Goal: Task Accomplishment & Management: Manage account settings

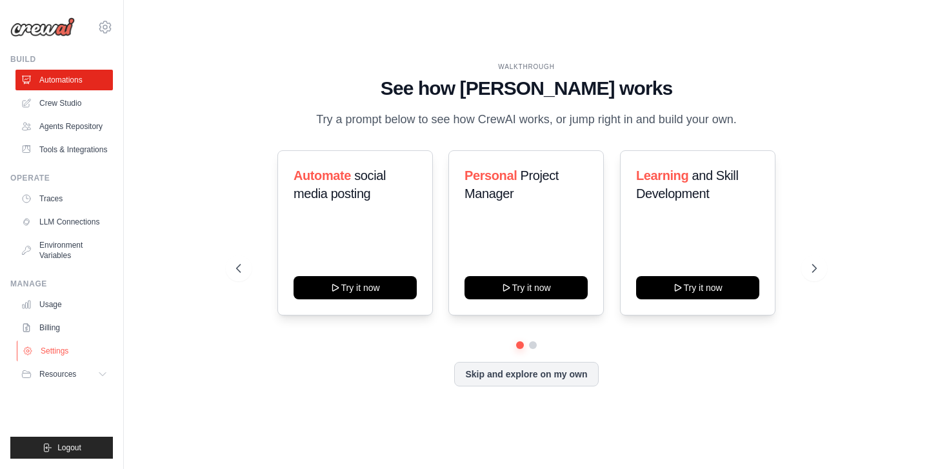
click at [57, 352] on link "Settings" at bounding box center [65, 351] width 97 height 21
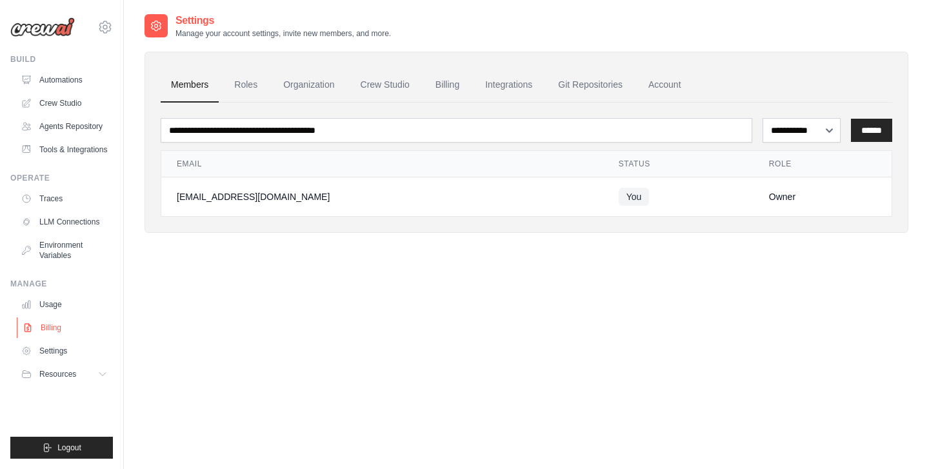
click at [41, 325] on link "Billing" at bounding box center [65, 327] width 97 height 21
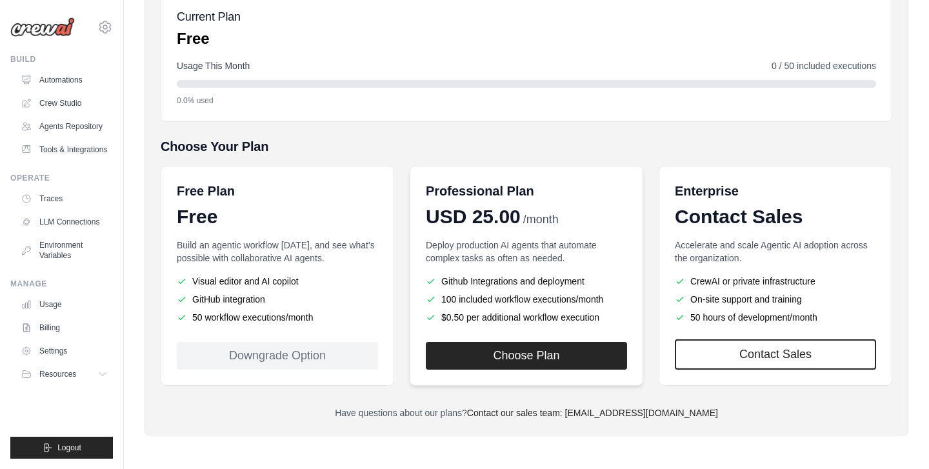
scroll to position [157, 0]
click at [503, 359] on button "Choose Plan" at bounding box center [526, 355] width 201 height 28
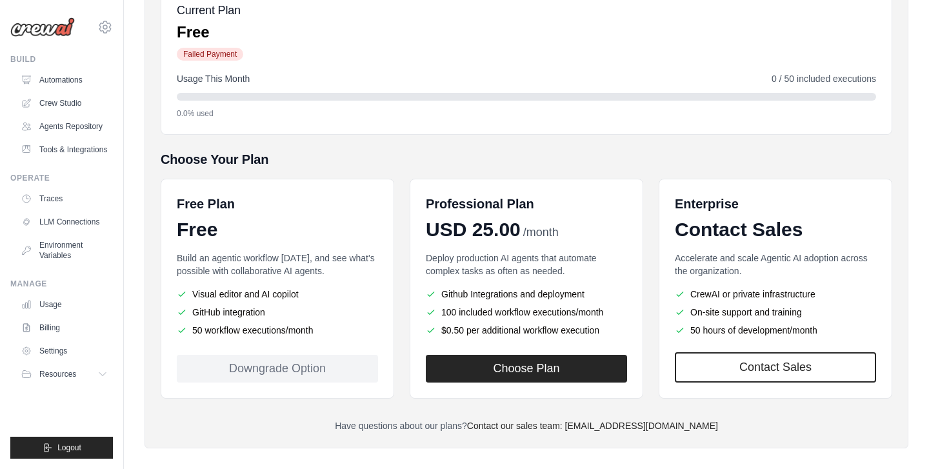
scroll to position [214, 0]
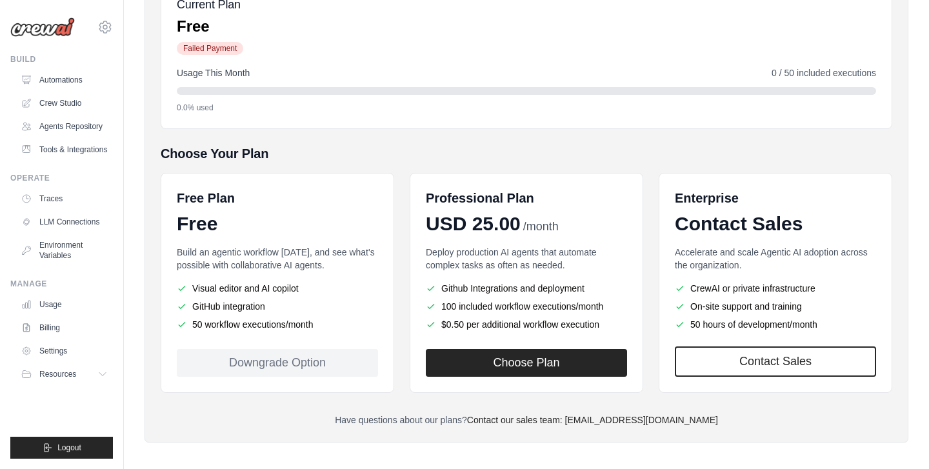
click at [257, 361] on div "Downgrade Option" at bounding box center [277, 363] width 201 height 28
click at [306, 237] on div "Free Plan Free Build an agentic workflow [DATE], and see what's possible with c…" at bounding box center [278, 283] width 234 height 220
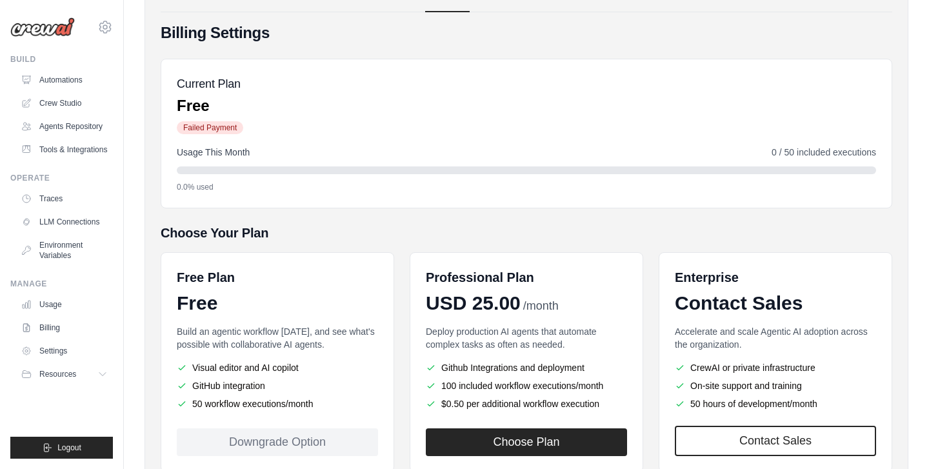
scroll to position [132, 0]
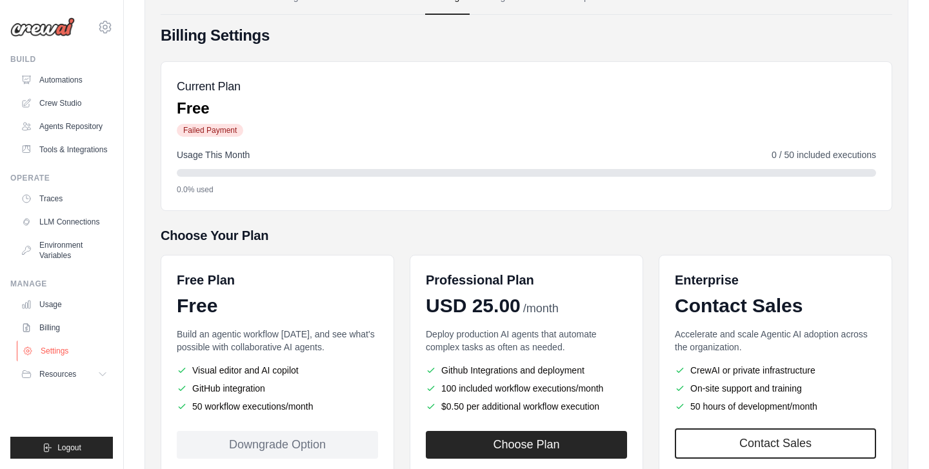
click at [59, 350] on link "Settings" at bounding box center [65, 351] width 97 height 21
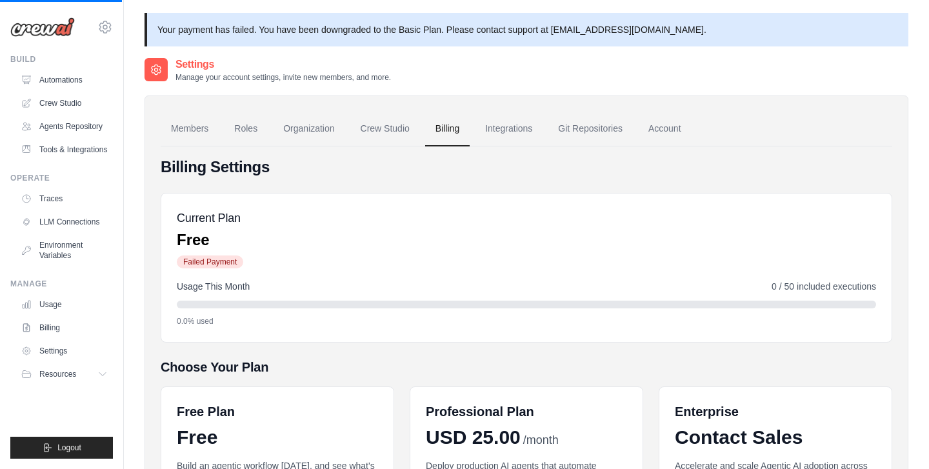
scroll to position [0, 0]
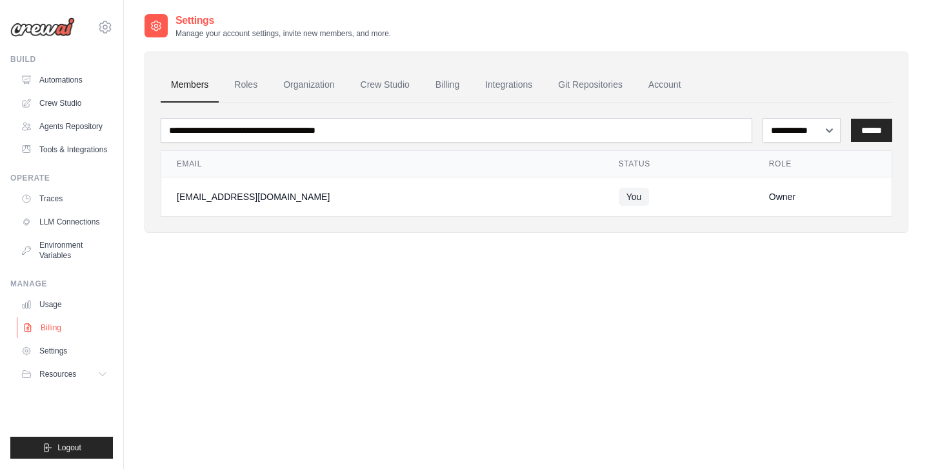
click at [45, 325] on link "Billing" at bounding box center [65, 327] width 97 height 21
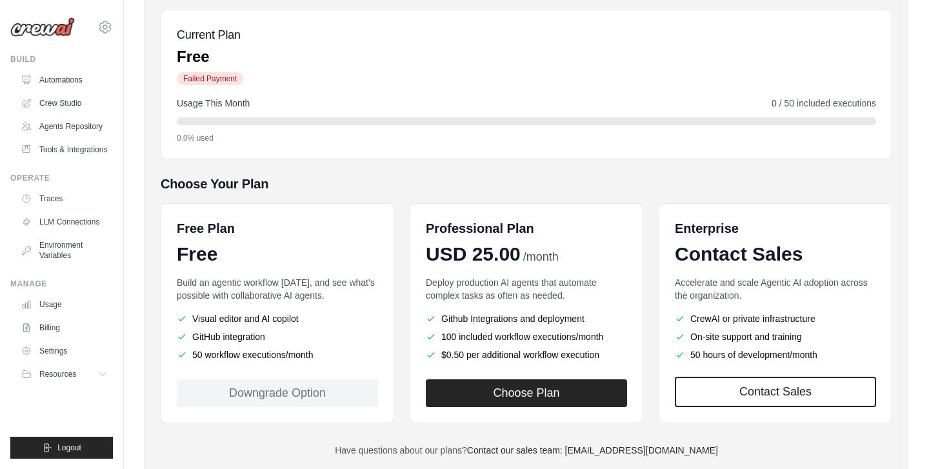
scroll to position [192, 0]
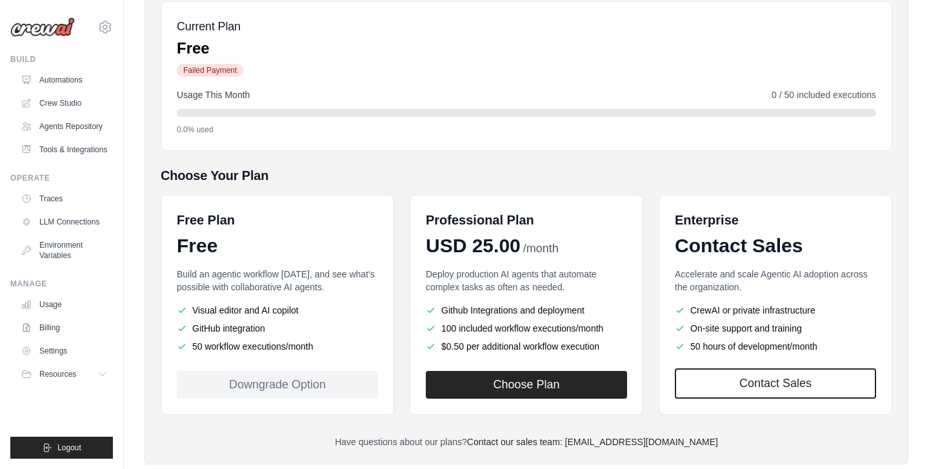
click at [254, 381] on div "Downgrade Option" at bounding box center [277, 385] width 201 height 28
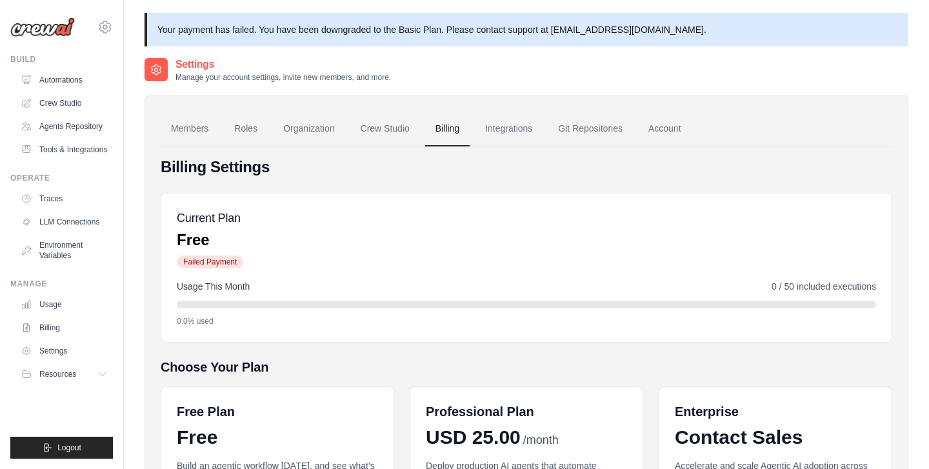
scroll to position [0, 0]
click at [60, 450] on span "Logout" at bounding box center [69, 448] width 24 height 10
